Goal: Information Seeking & Learning: Learn about a topic

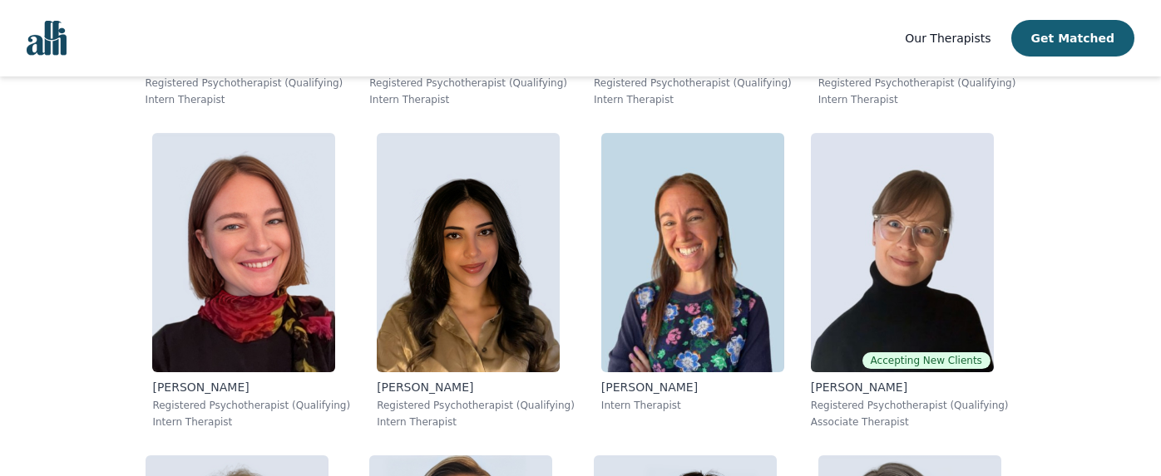
scroll to position [7088, 0]
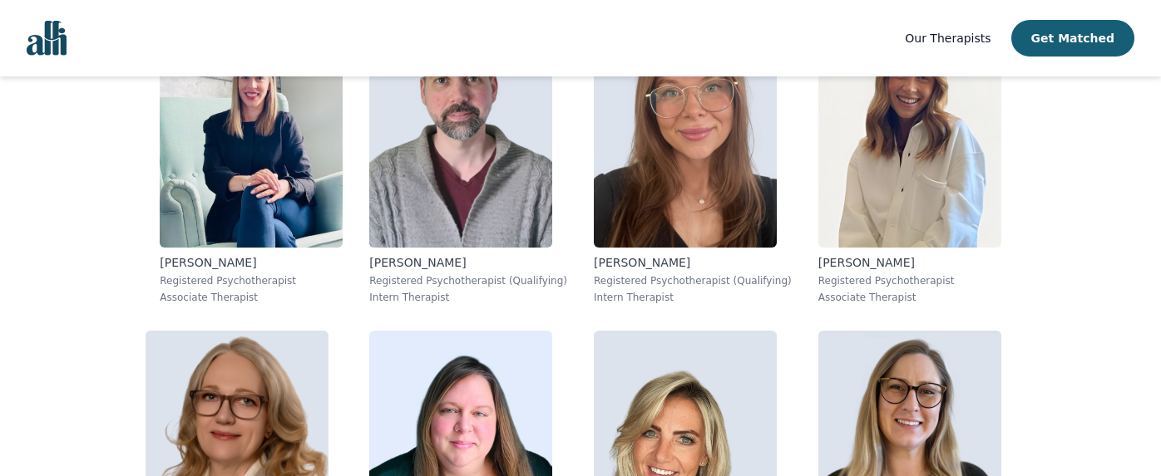
scroll to position [5600, 0]
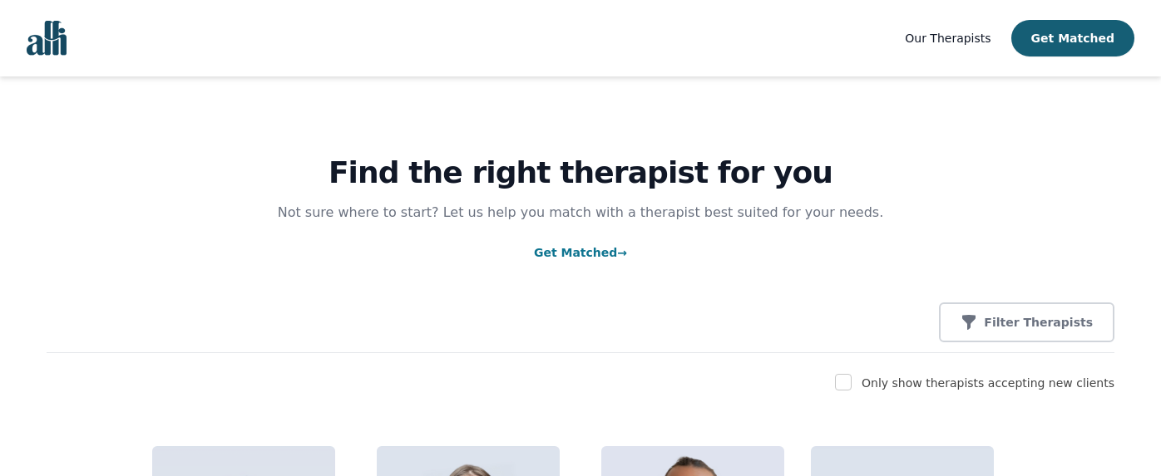
scroll to position [380, 0]
